Goal: Task Accomplishment & Management: Use online tool/utility

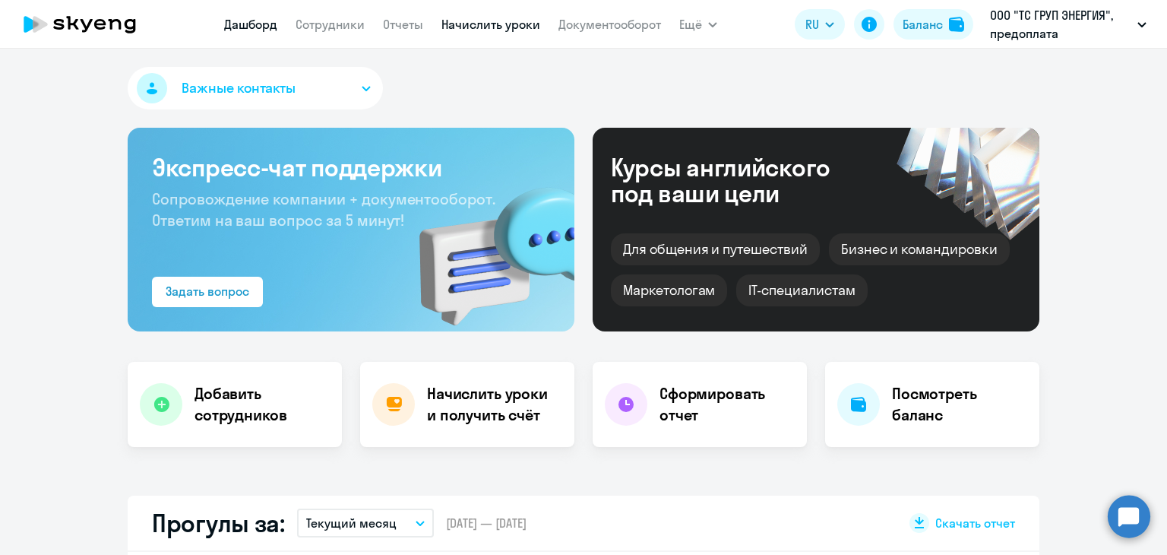
click at [456, 27] on link "Начислить уроки" at bounding box center [491, 24] width 99 height 15
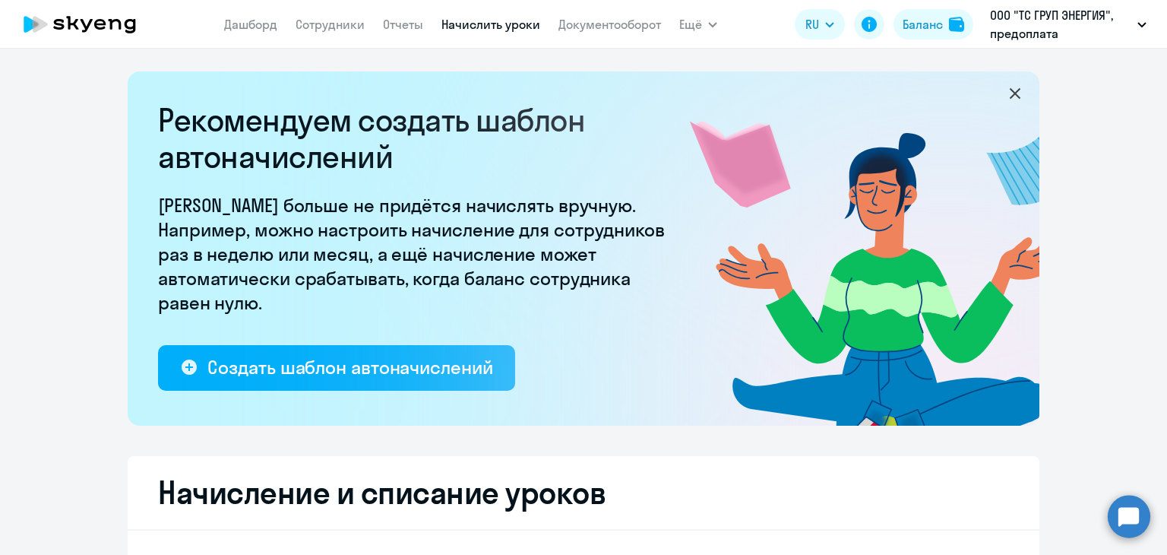
select select "10"
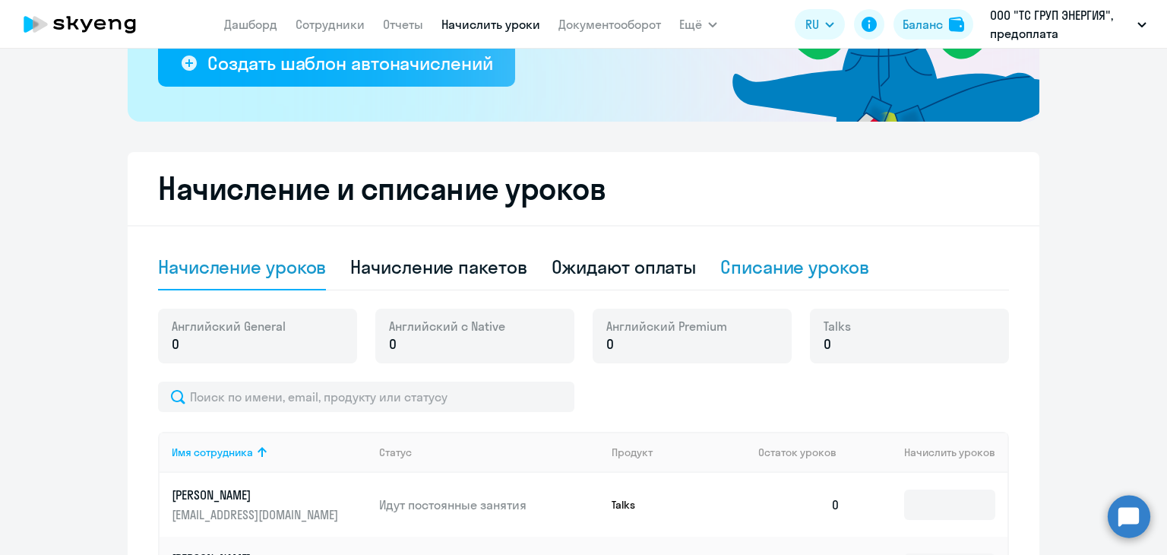
scroll to position [456, 0]
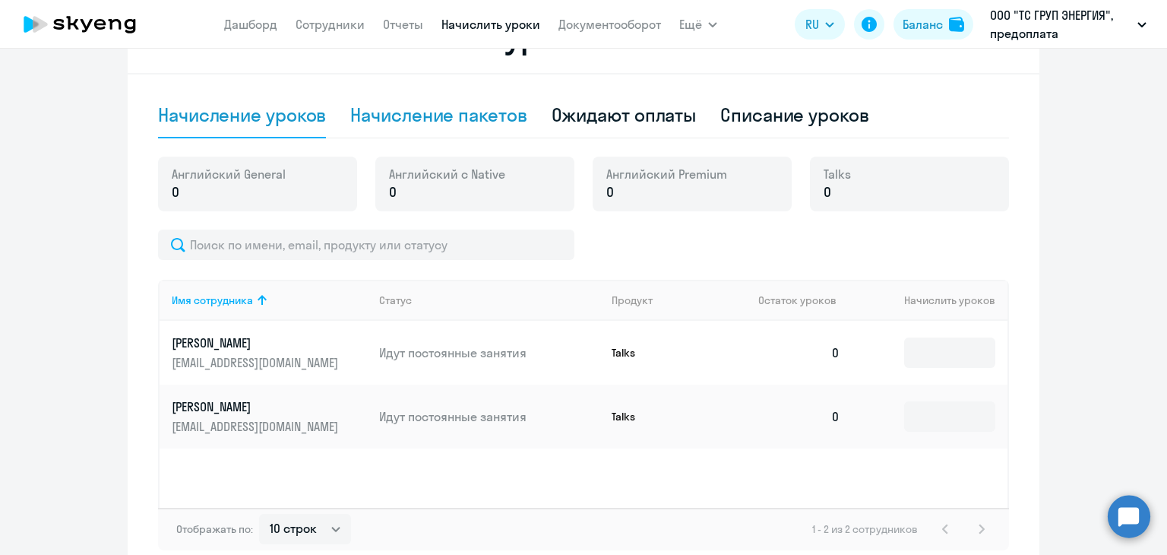
click at [464, 116] on div "Начисление пакетов" at bounding box center [438, 115] width 176 height 24
select select "10"
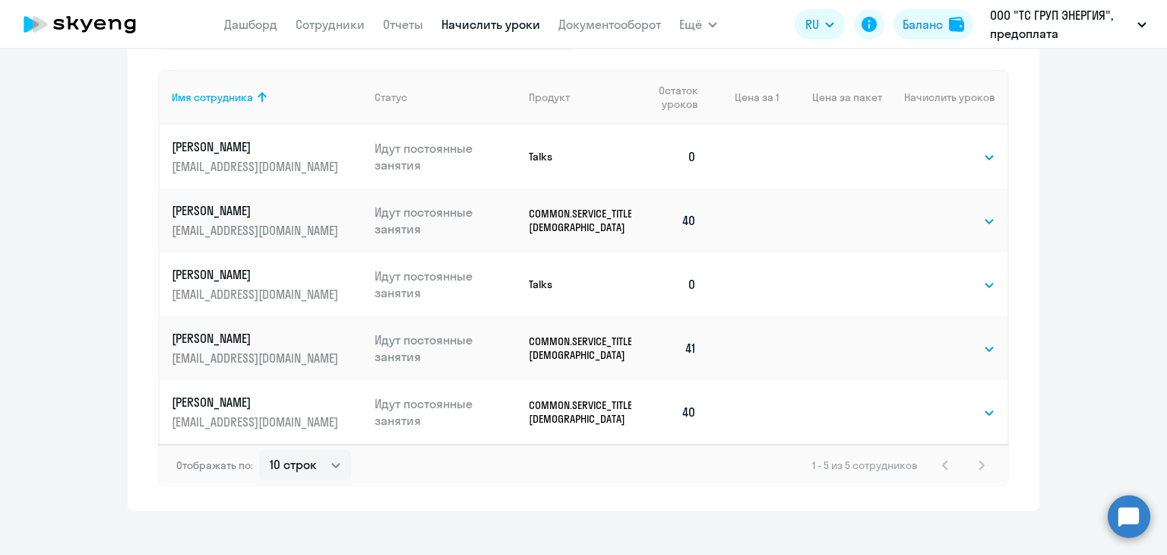
scroll to position [731, 0]
